Goal: Use online tool/utility: Use online tool/utility

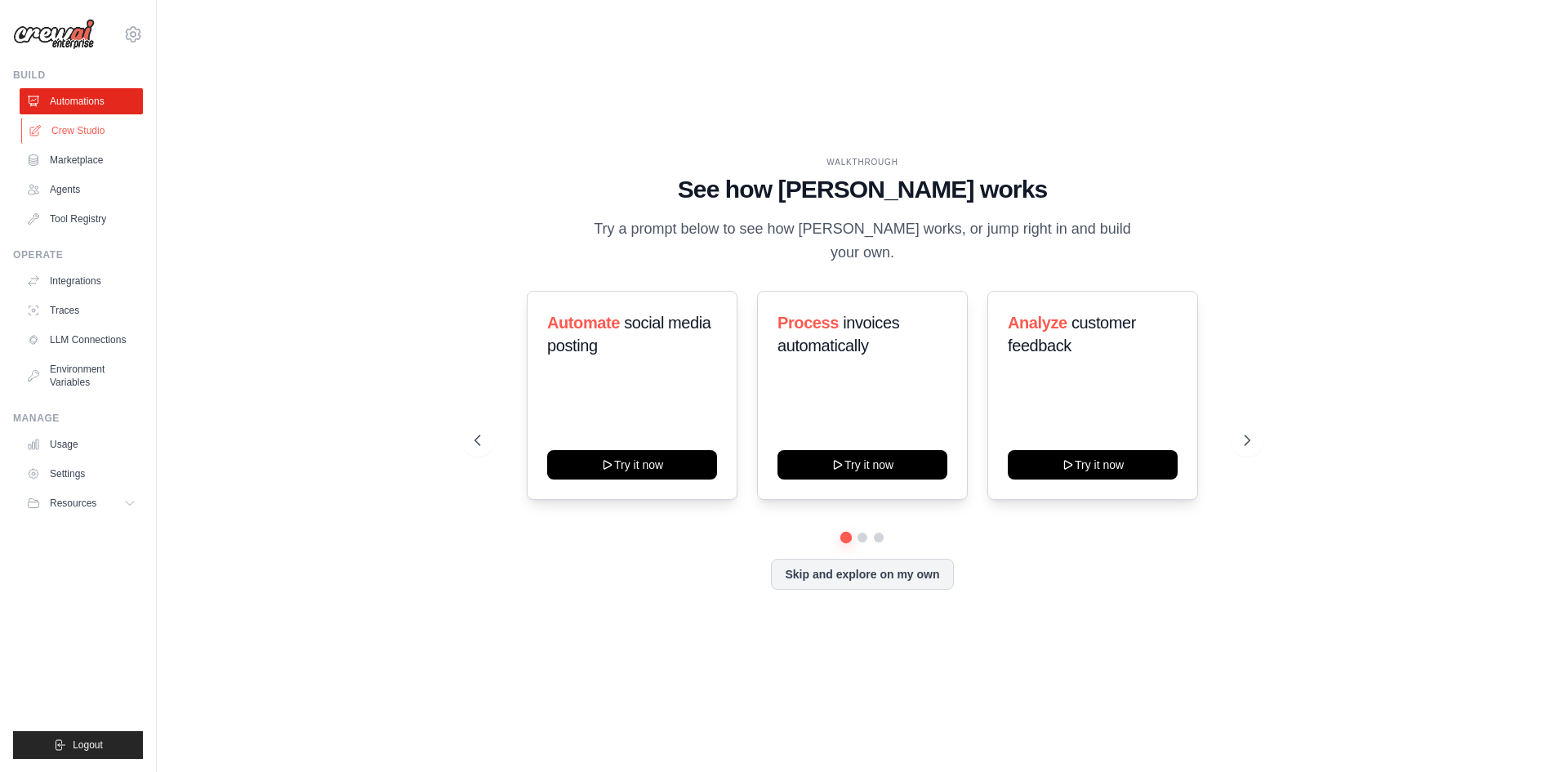
click at [67, 129] on link "Crew Studio" at bounding box center [83, 130] width 123 height 26
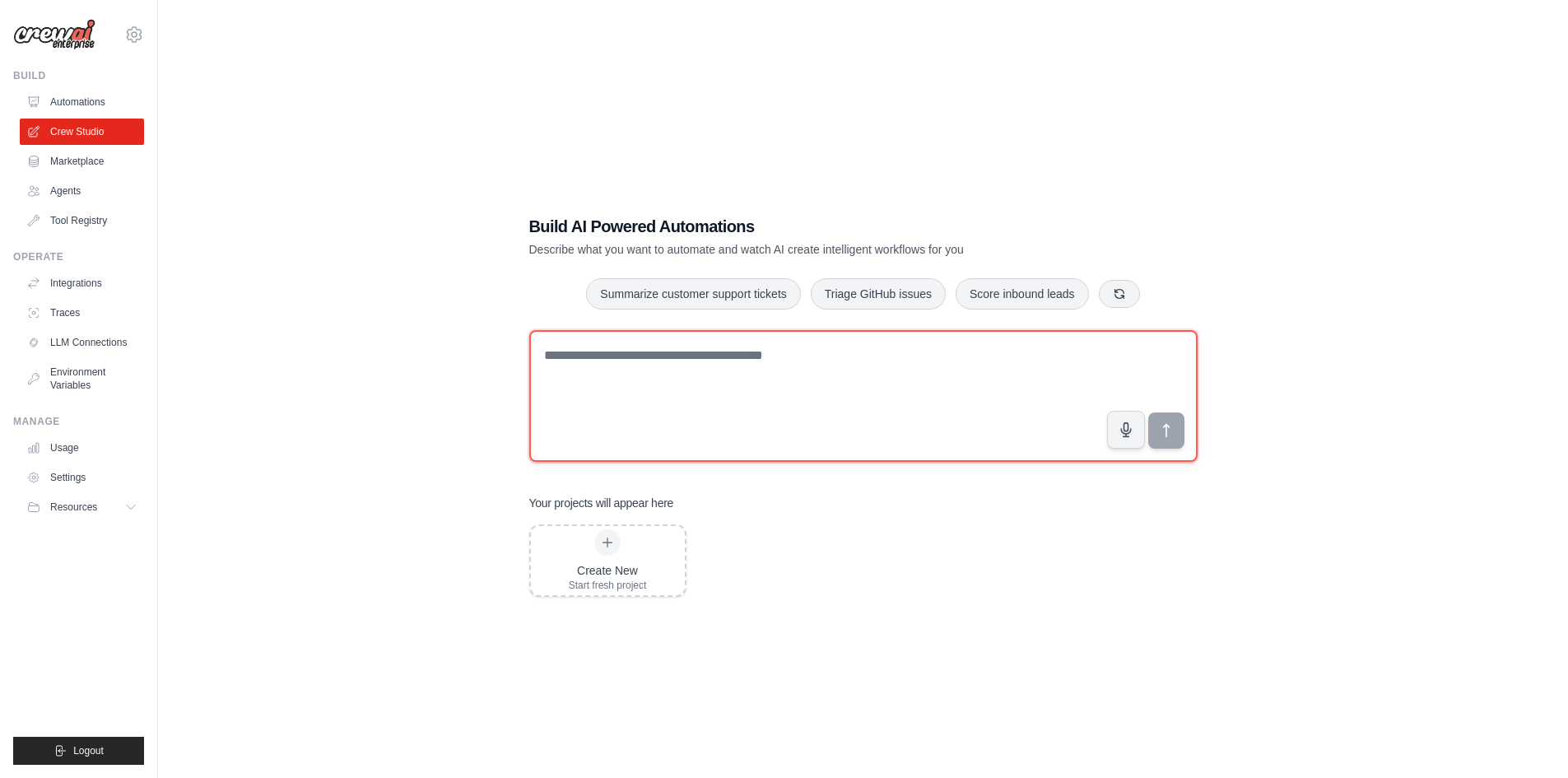
click at [690, 346] on textarea at bounding box center [863, 395] width 668 height 131
type textarea "**********"
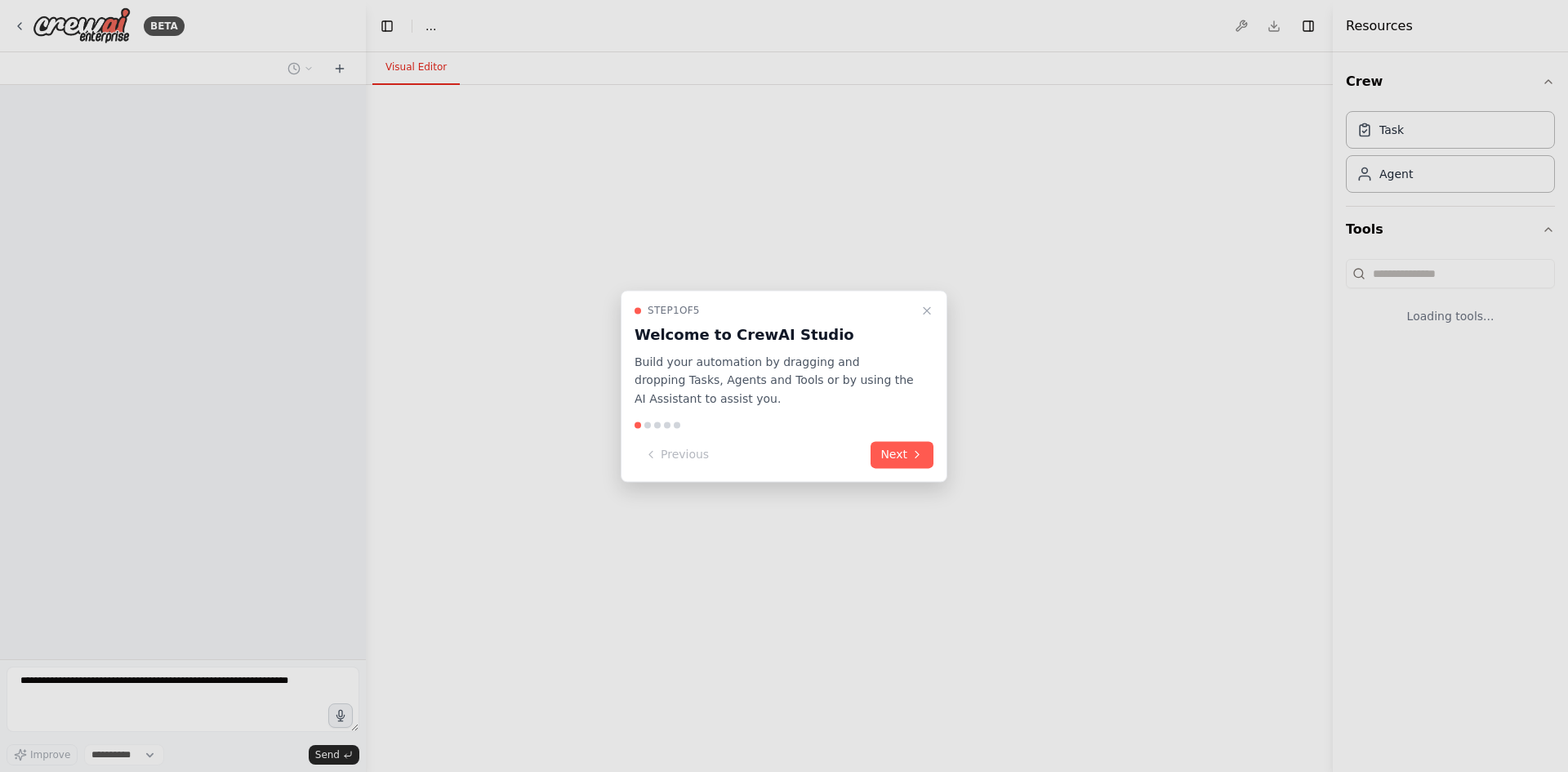
select select "****"
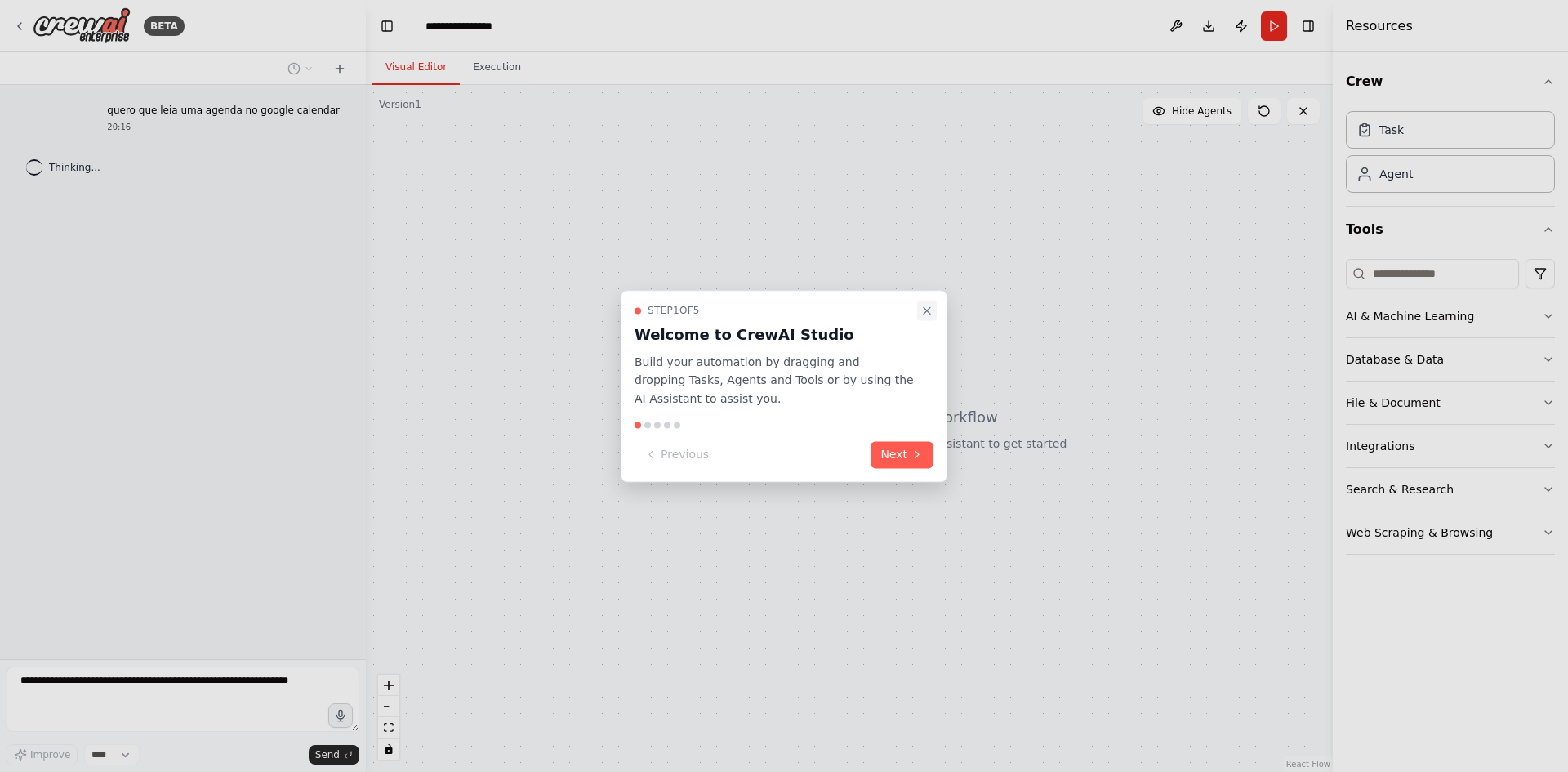
click at [920, 309] on icon "Close walkthrough" at bounding box center [926, 310] width 13 height 13
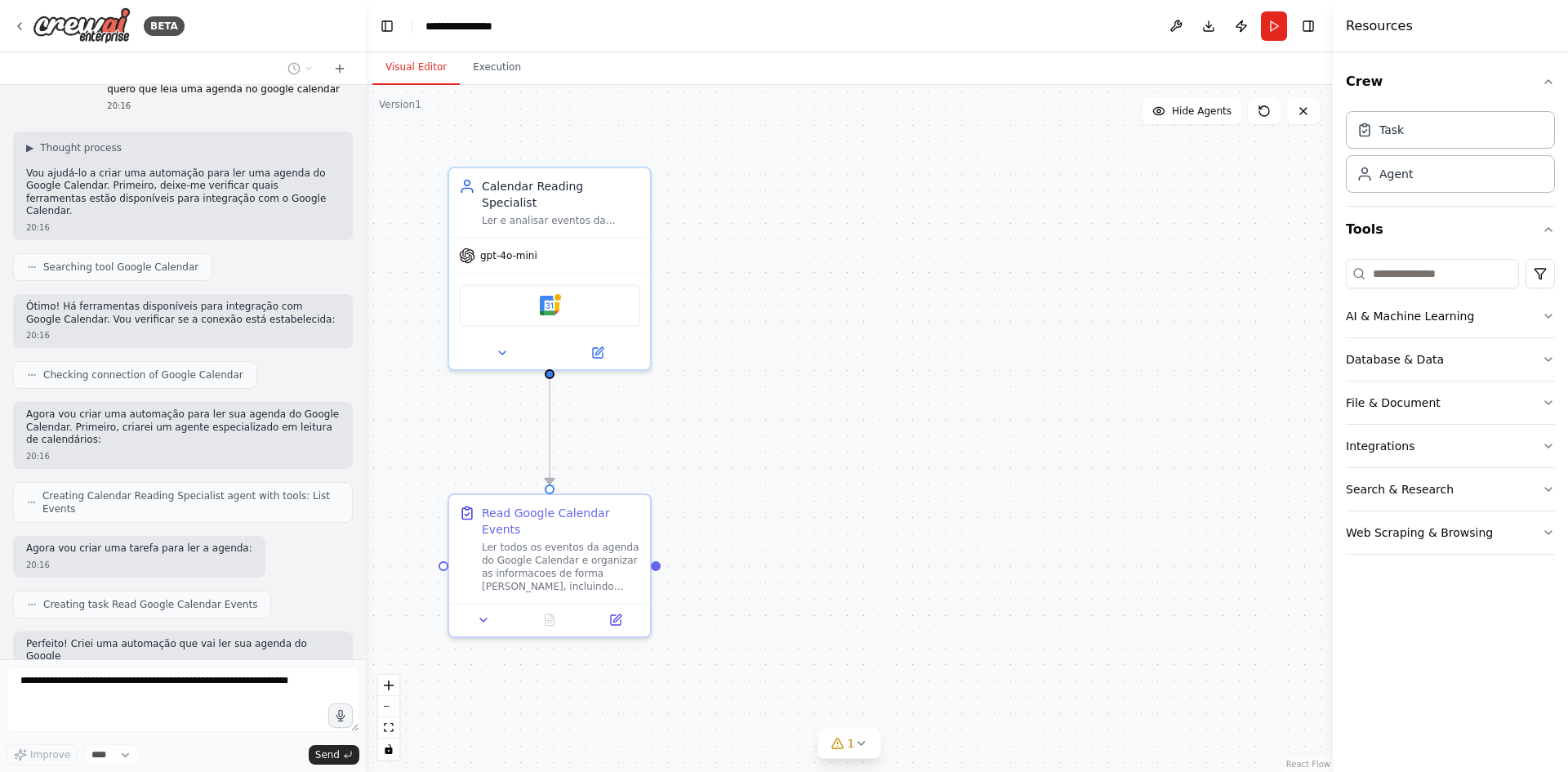
scroll to position [117, 0]
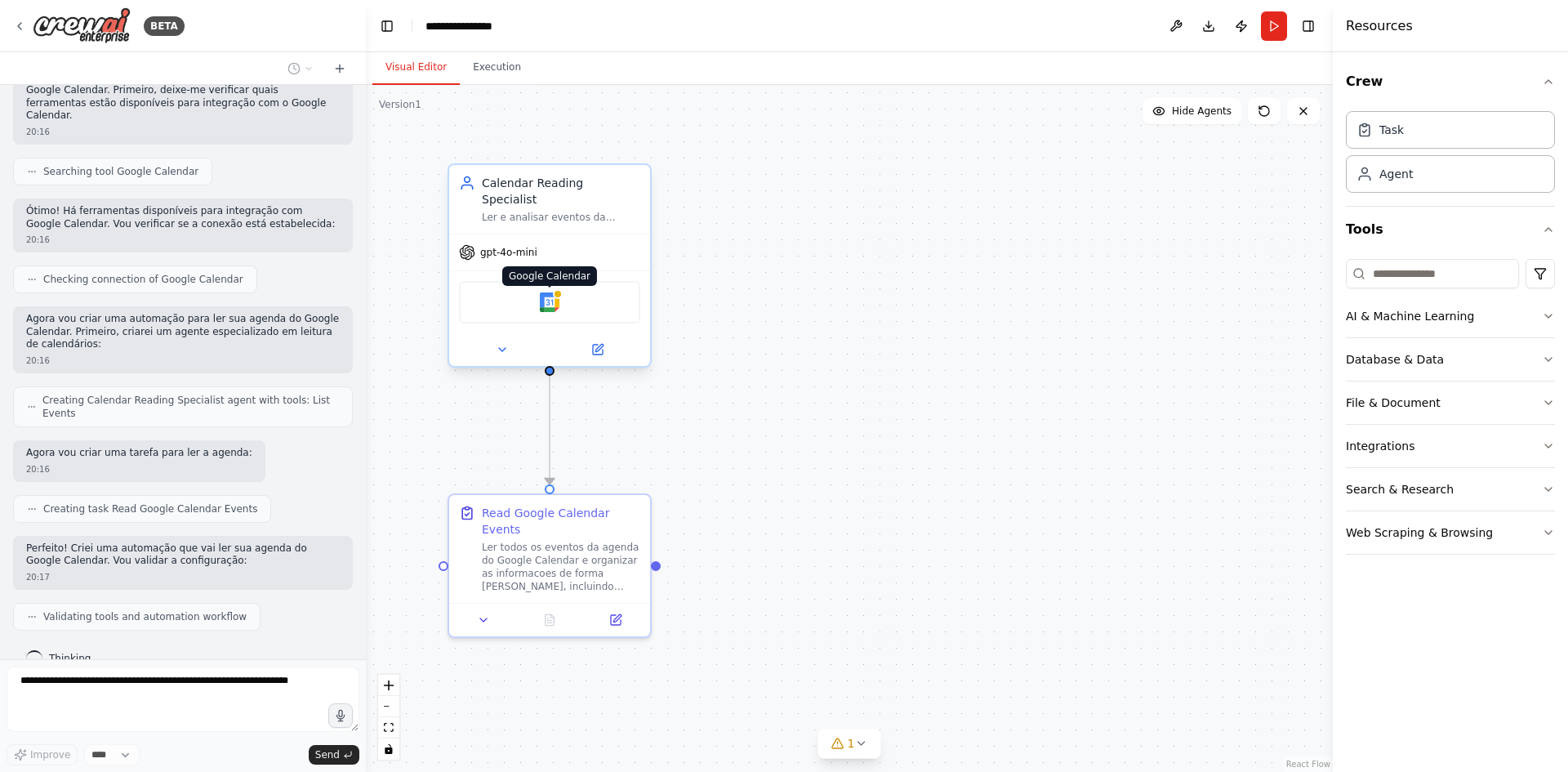
click at [562, 289] on div at bounding box center [557, 294] width 9 height 9
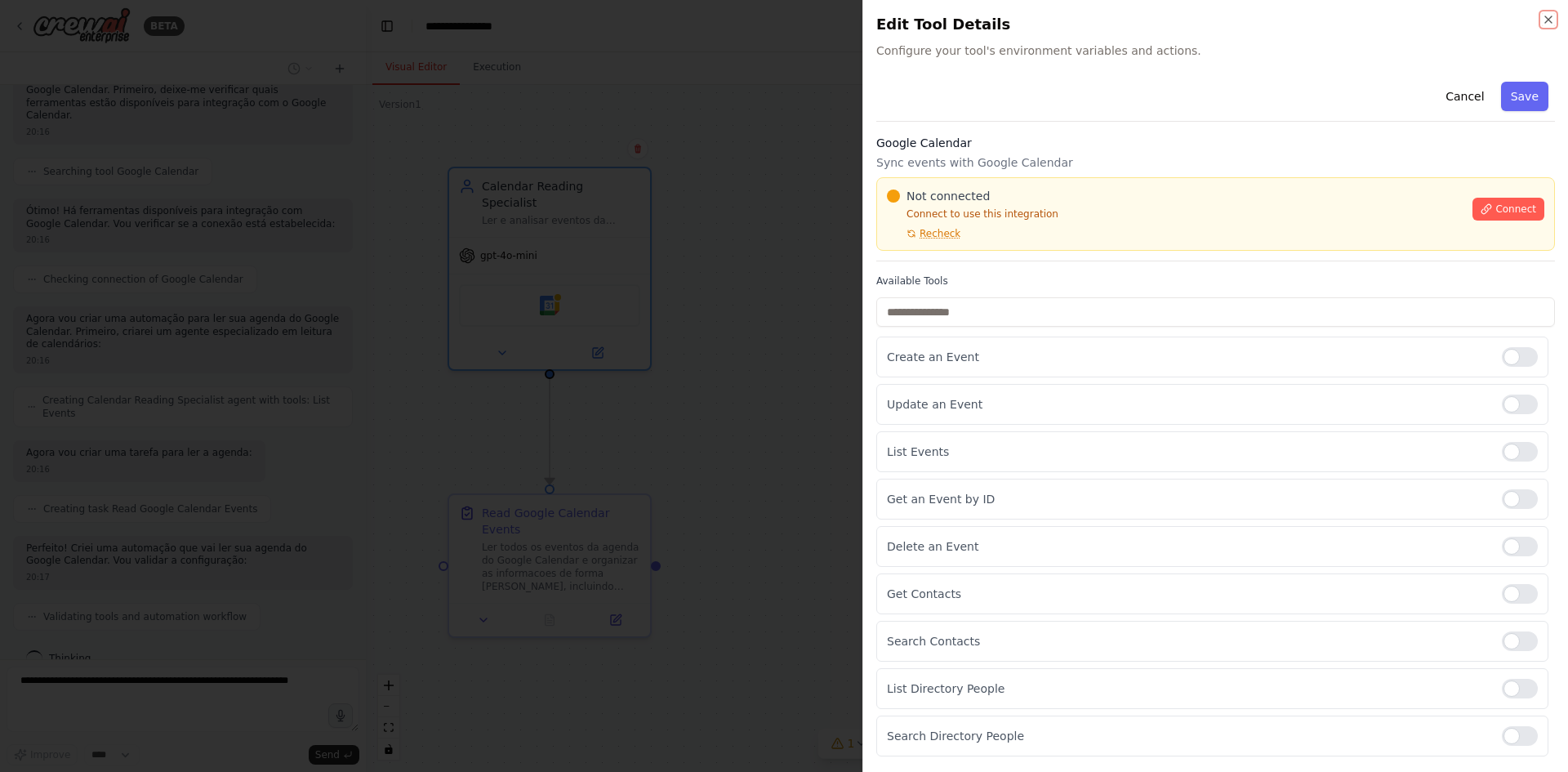
scroll to position [212, 0]
click at [1546, 22] on icon "button" at bounding box center [1548, 19] width 13 height 13
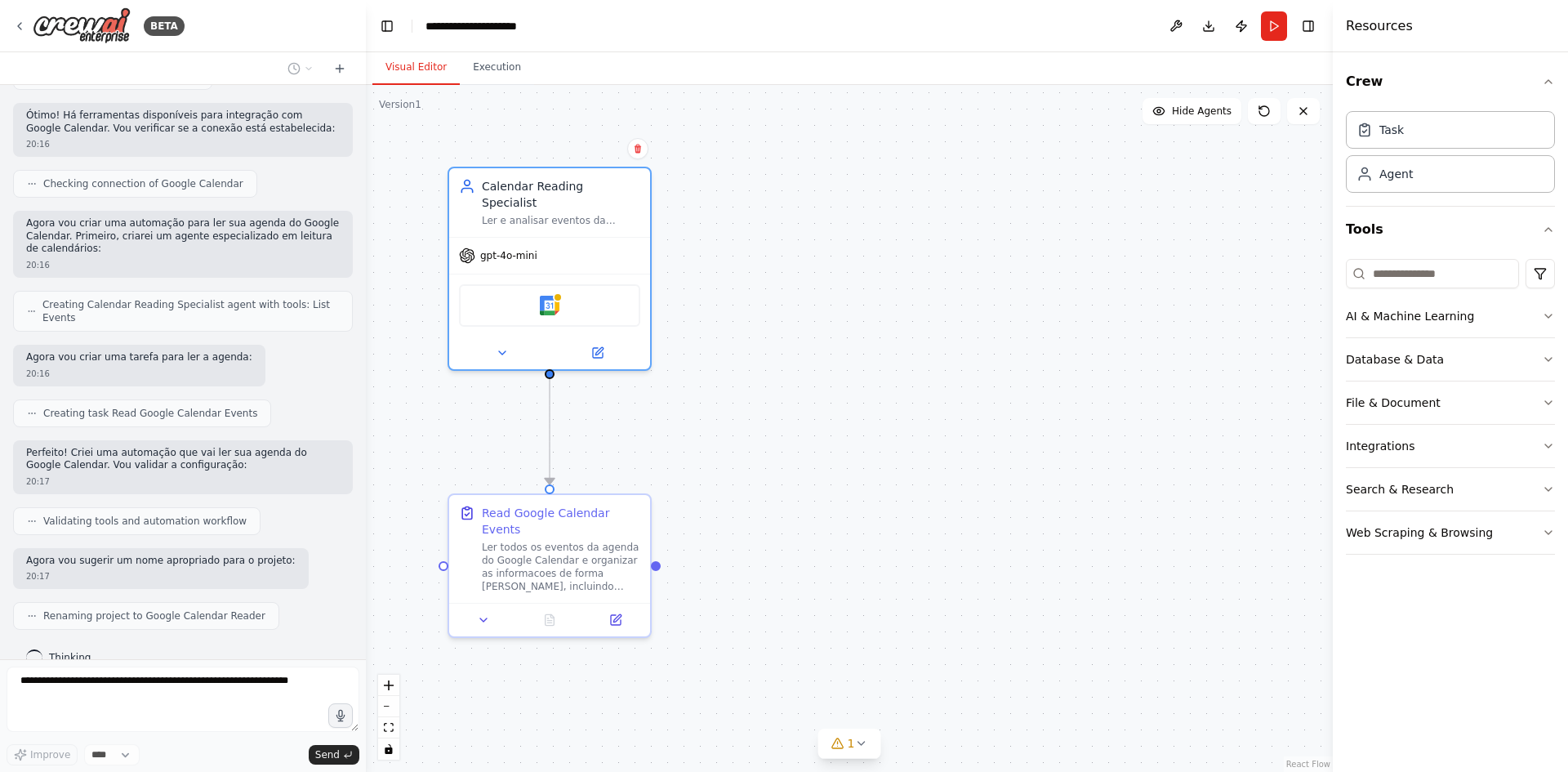
drag, startPoint x: 898, startPoint y: 263, endPoint x: 928, endPoint y: 244, distance: 35.5
click at [911, 256] on div ".deletable-edge-delete-btn { width: 20px; height: 20px; border: 0px solid #ffff…" at bounding box center [850, 427] width 967 height 687
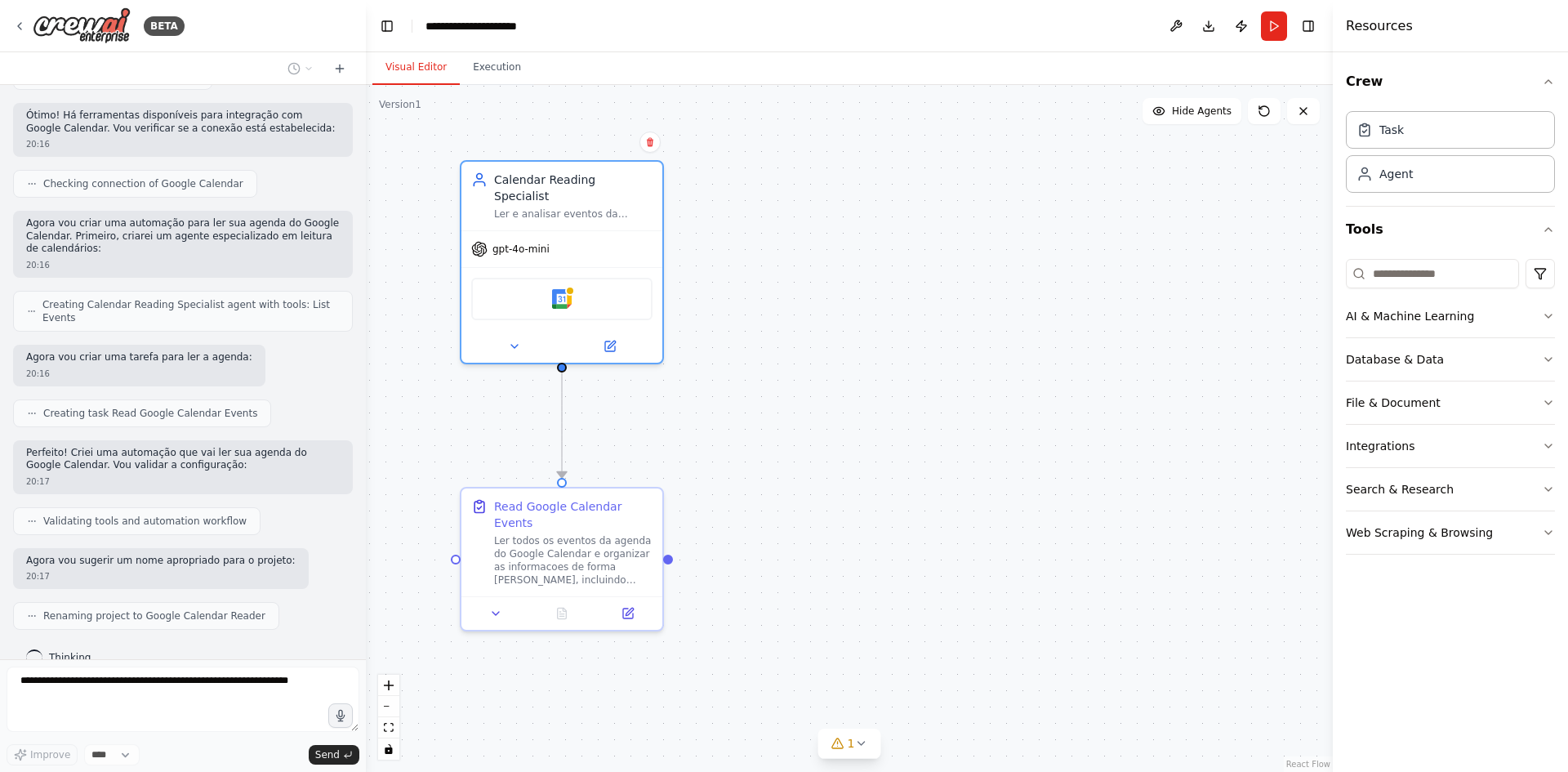
click at [1040, 388] on div ".deletable-edge-delete-btn { width: 20px; height: 20px; border: 0px solid #ffff…" at bounding box center [850, 427] width 967 height 687
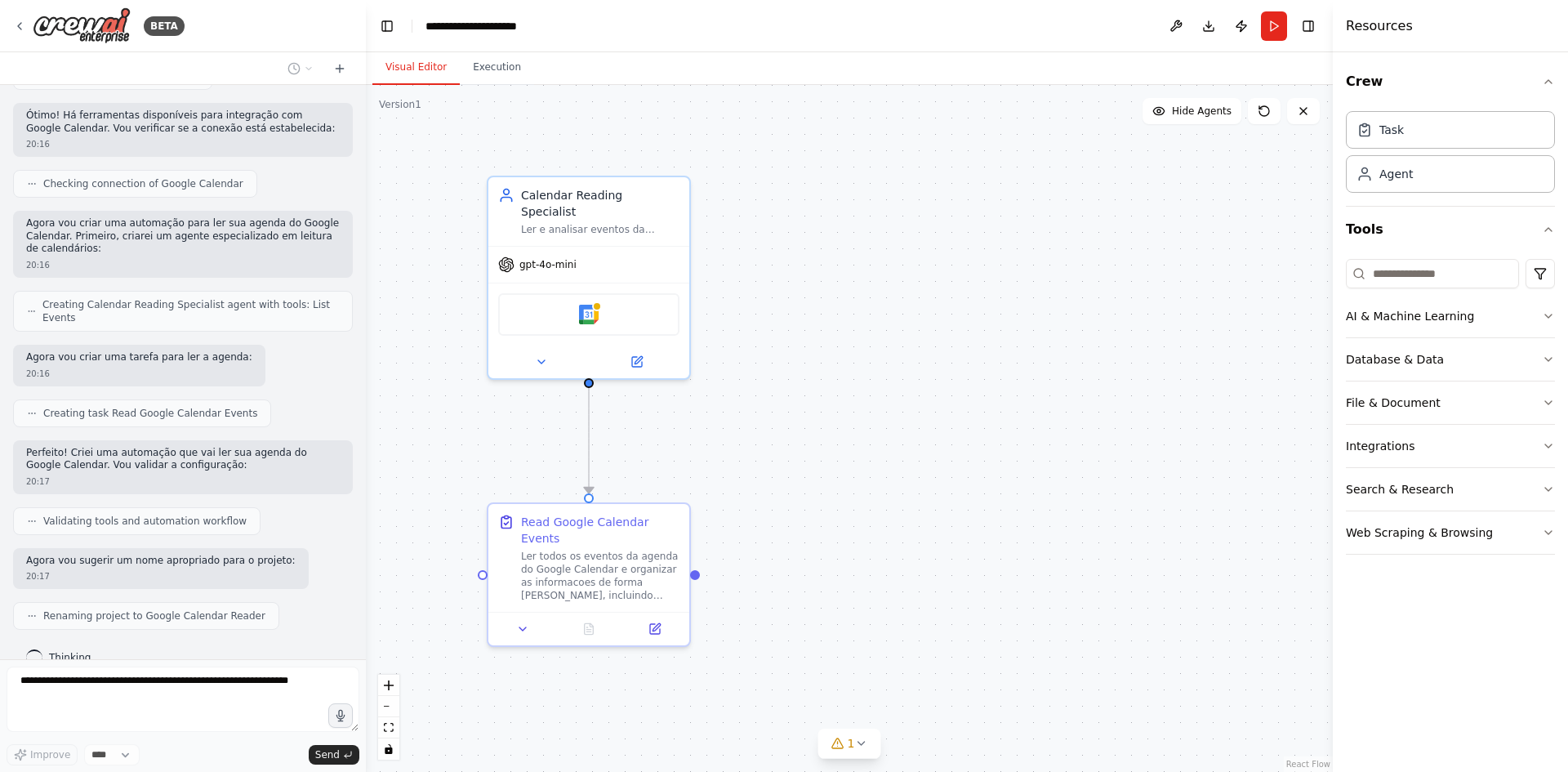
drag, startPoint x: 756, startPoint y: 434, endPoint x: 798, endPoint y: 459, distance: 48.9
click at [798, 459] on div ".deletable-edge-delete-btn { width: 20px; height: 20px; border: 0px solid #ffff…" at bounding box center [850, 427] width 967 height 687
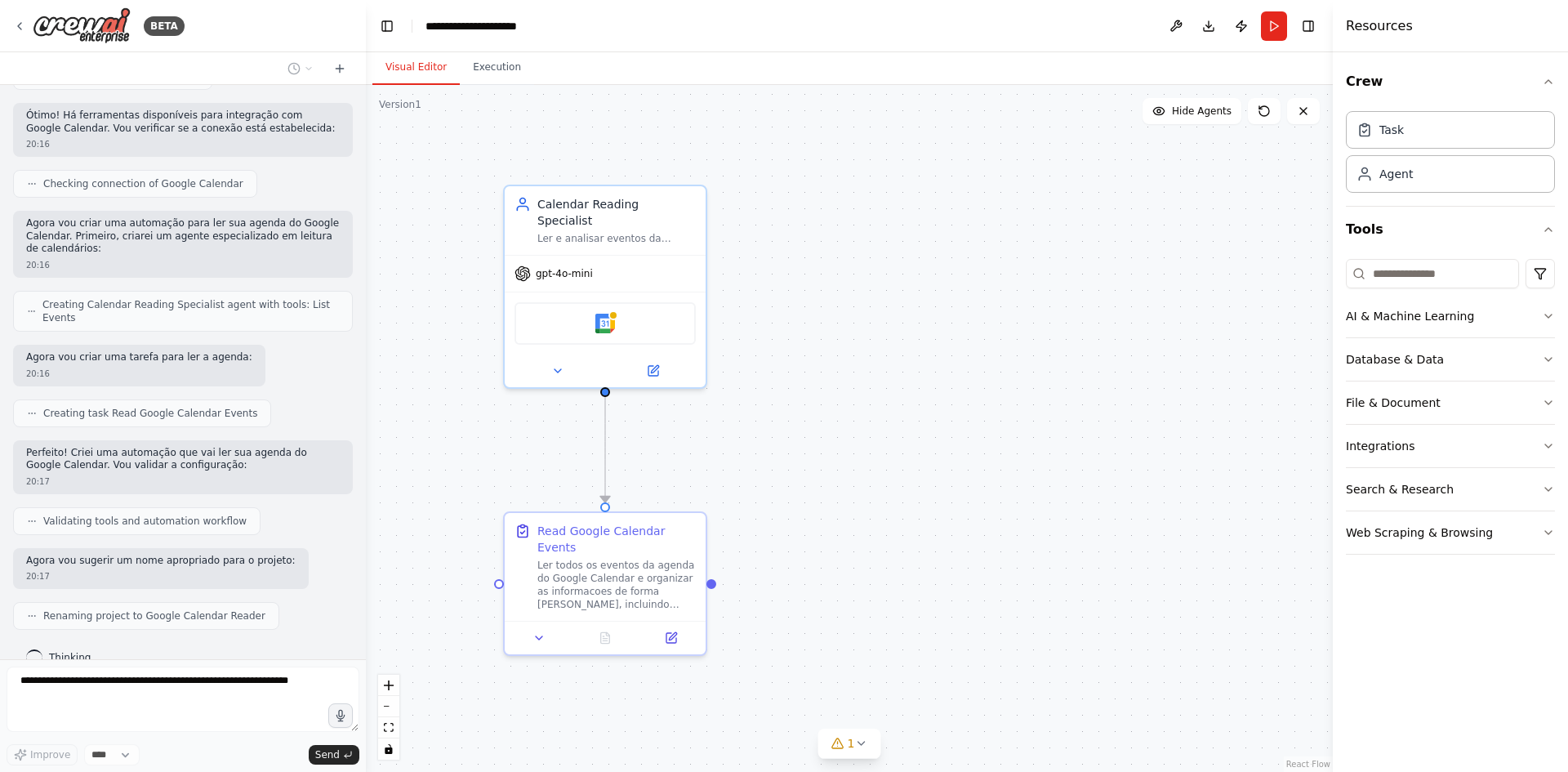
click at [903, 457] on div ".deletable-edge-delete-btn { width: 20px; height: 20px; border: 0px solid #ffff…" at bounding box center [850, 427] width 967 height 687
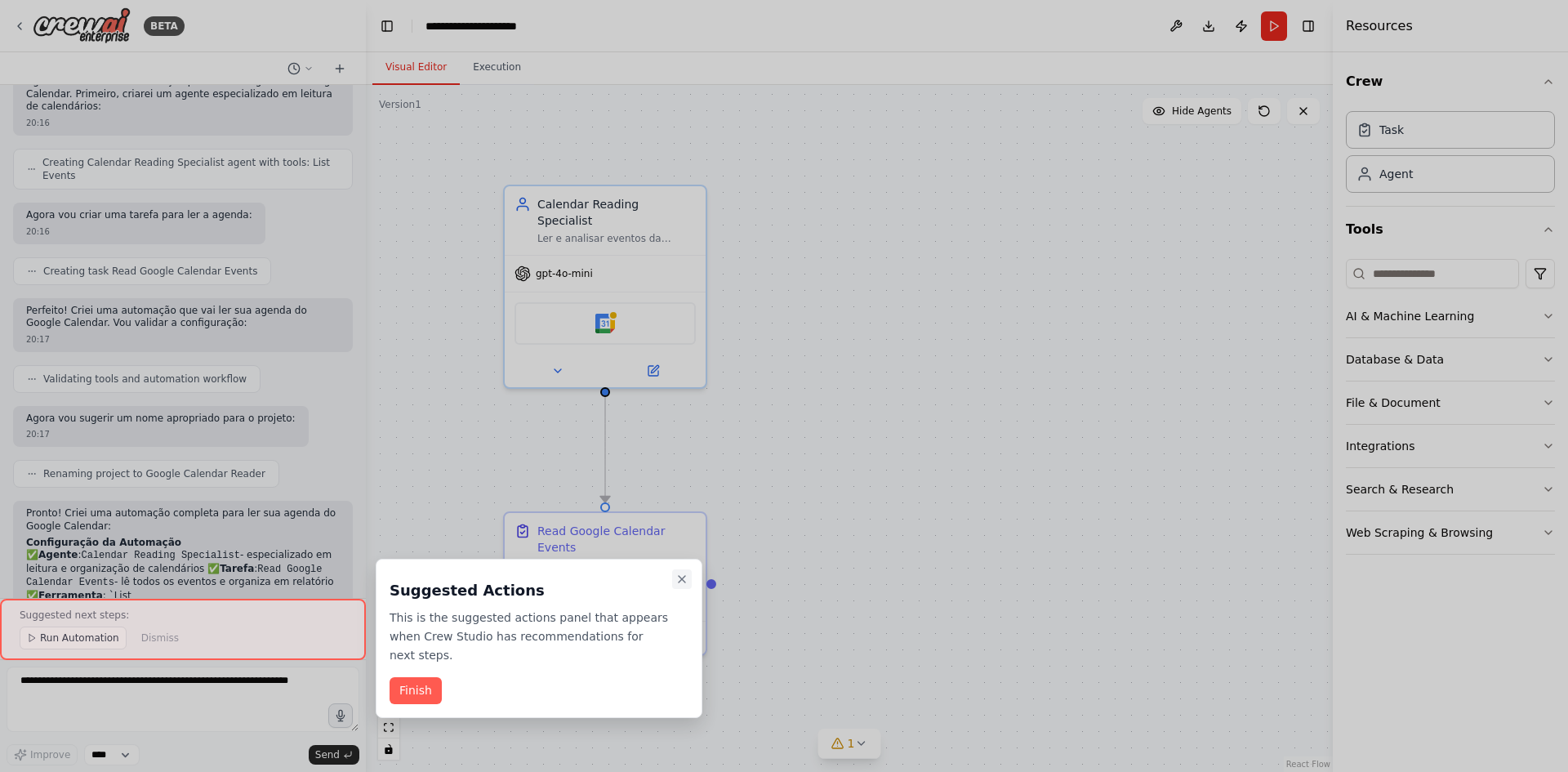
click at [678, 577] on icon "Close walkthrough" at bounding box center [681, 579] width 13 height 13
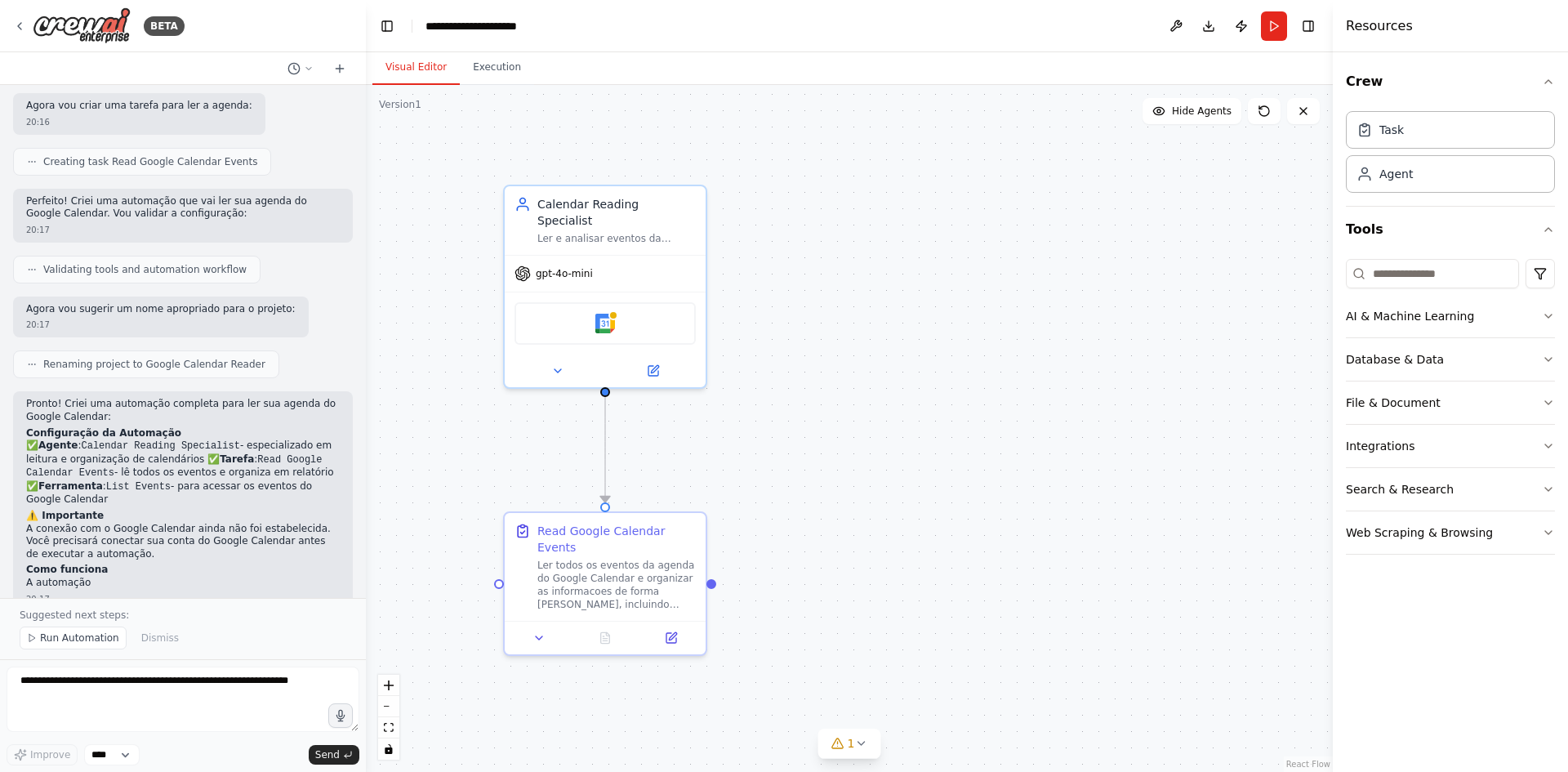
click at [992, 485] on div ".deletable-edge-delete-btn { width: 20px; height: 20px; border: 0px solid #ffff…" at bounding box center [850, 427] width 967 height 687
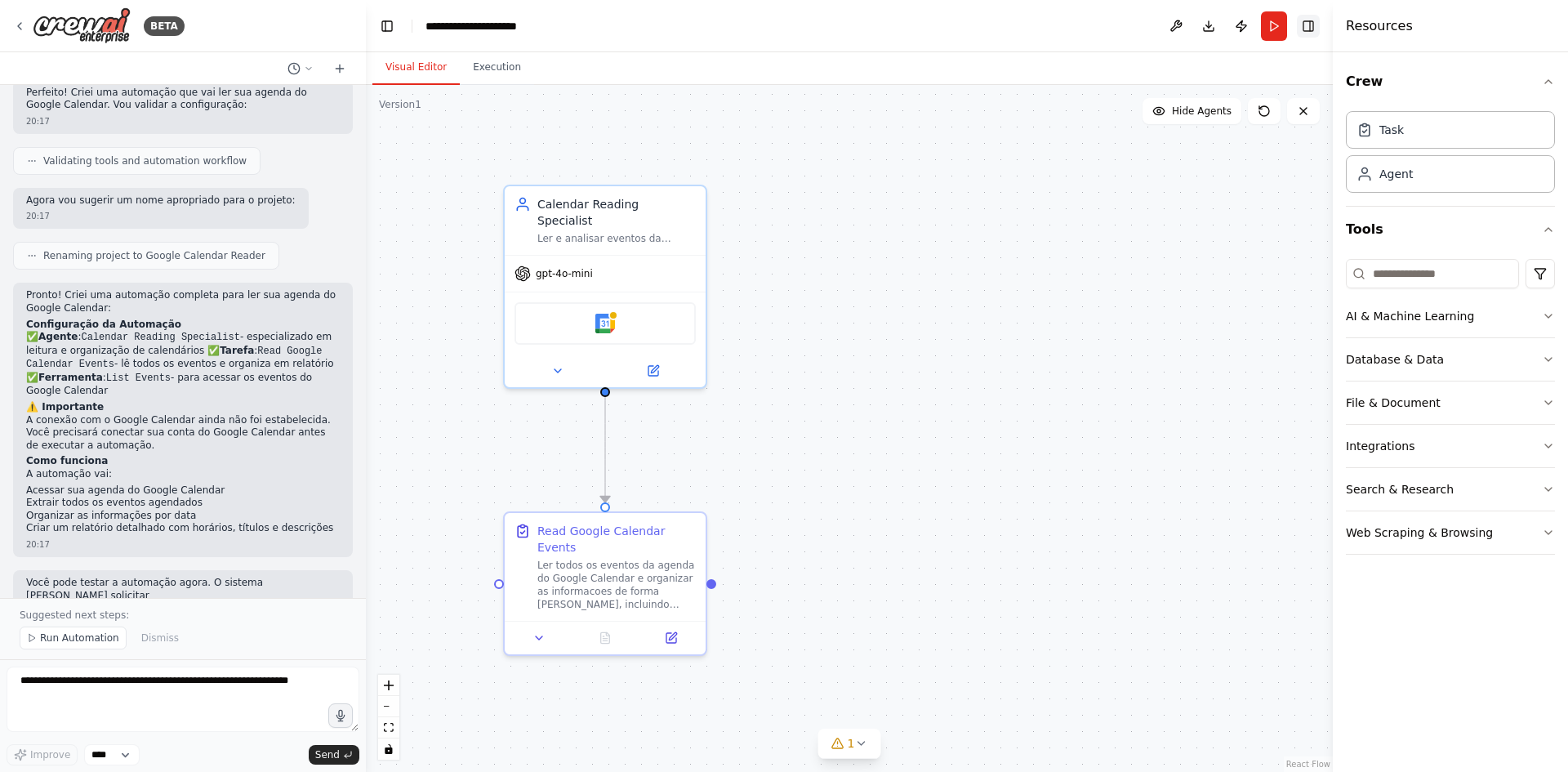
scroll to position [585, 0]
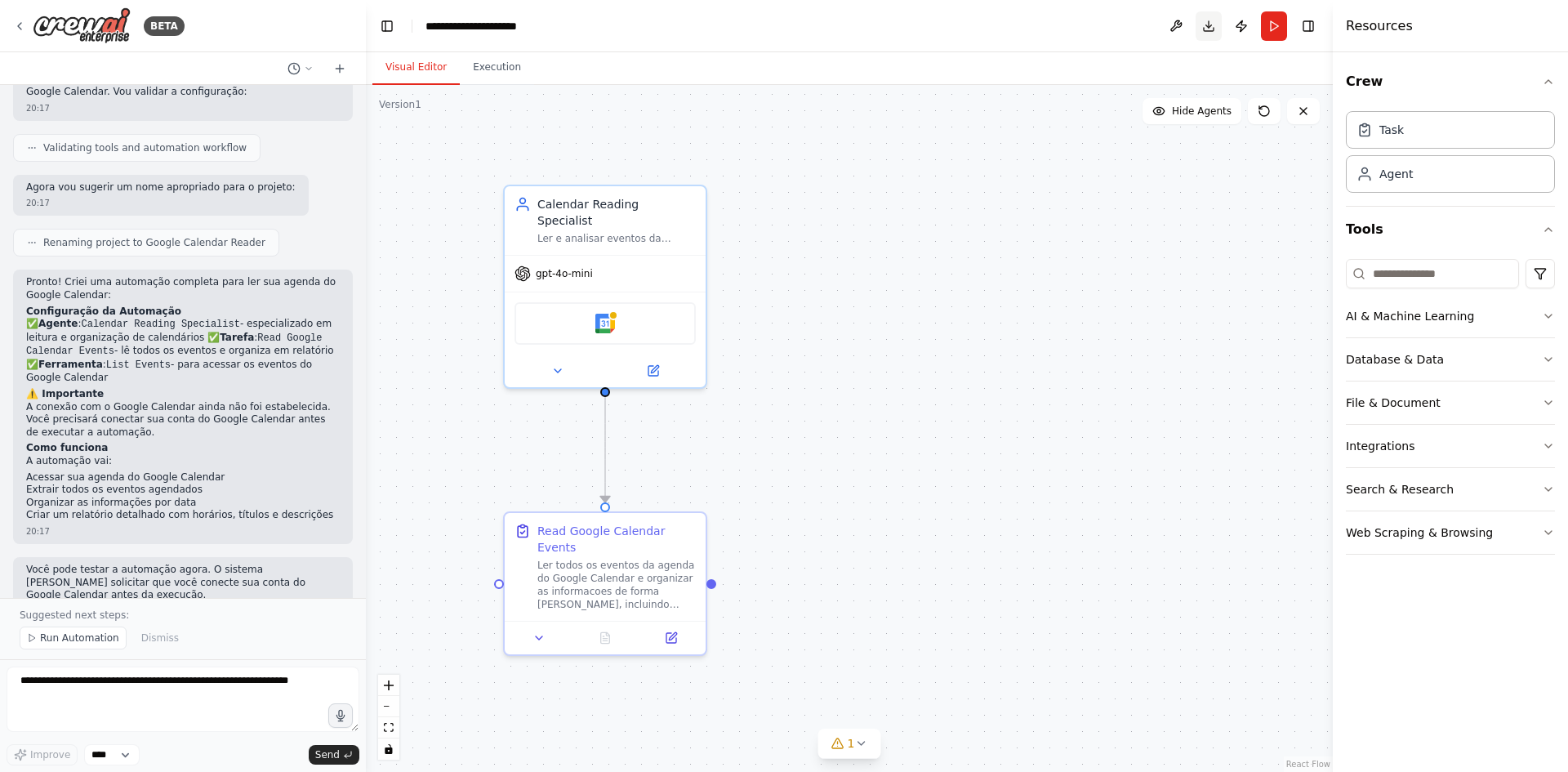
click at [1209, 29] on button "Download" at bounding box center [1209, 26] width 26 height 29
click at [976, 490] on div ".deletable-edge-delete-btn { width: 20px; height: 20px; border: 0px solid #ffff…" at bounding box center [850, 427] width 967 height 687
